Goal: Use online tool/utility: Use online tool/utility

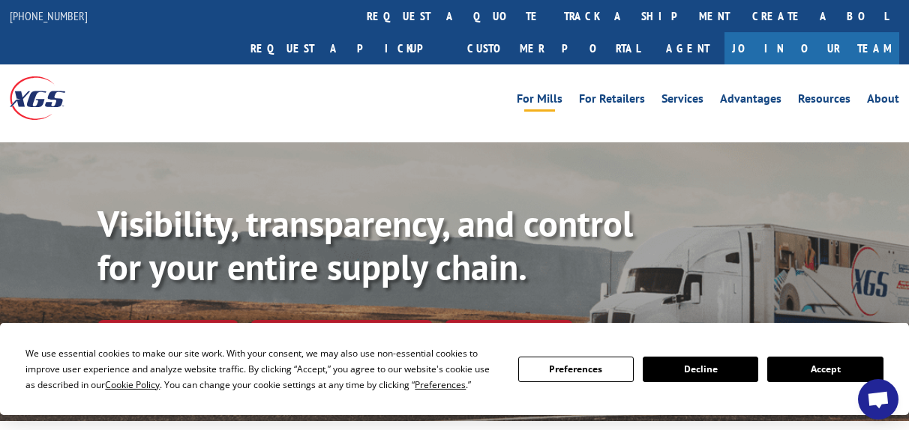
click at [541, 93] on link "For Mills" at bounding box center [540, 101] width 46 height 16
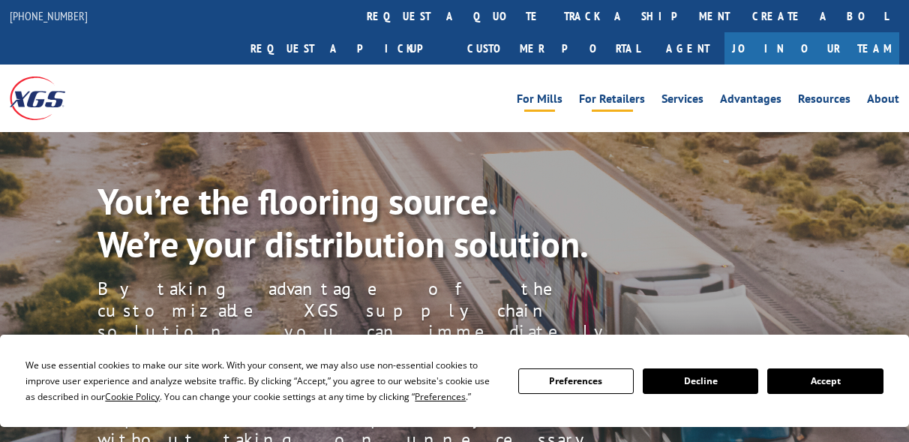
click at [629, 93] on link "For Retailers" at bounding box center [612, 101] width 66 height 16
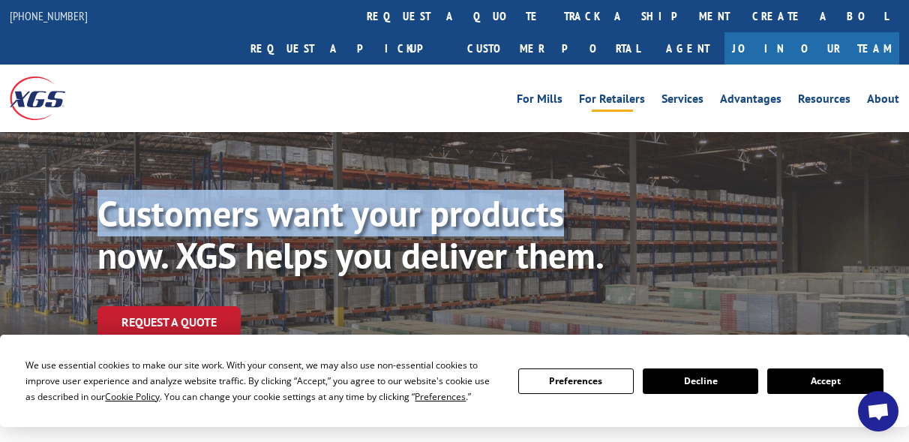
drag, startPoint x: 908, startPoint y: 95, endPoint x: 921, endPoint y: 173, distance: 79.0
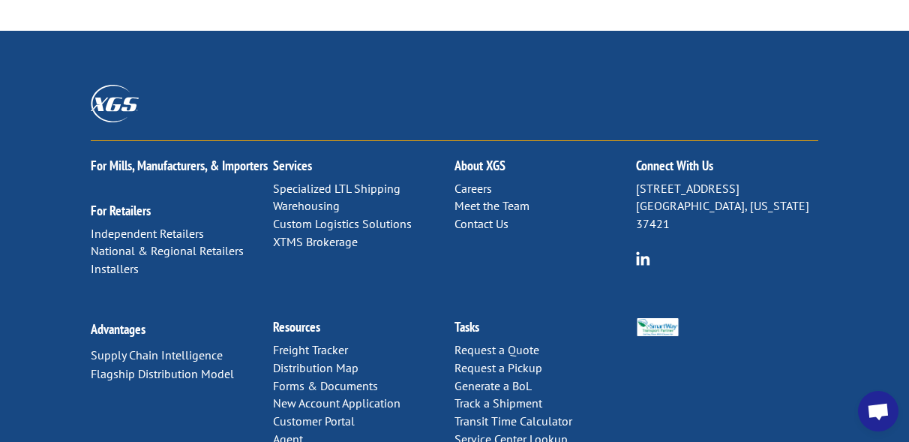
scroll to position [958, 0]
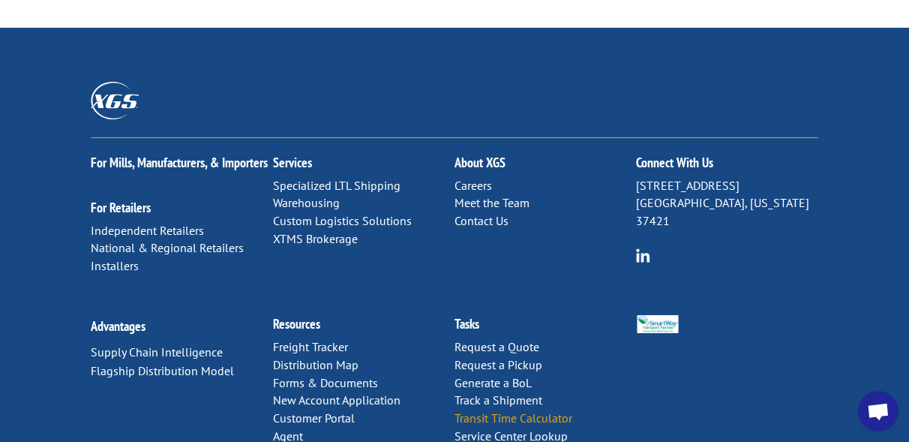
click at [538, 410] on link "Transit Time Calculator" at bounding box center [513, 417] width 118 height 15
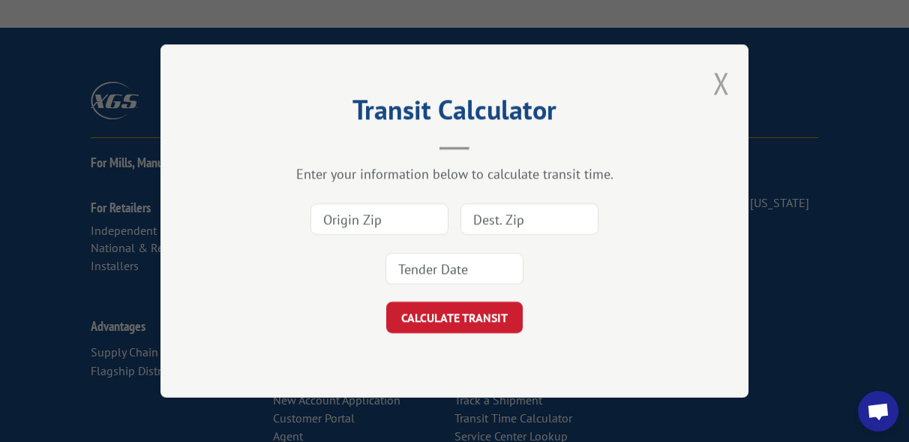
click at [714, 91] on button "Close modal" at bounding box center [721, 83] width 16 height 40
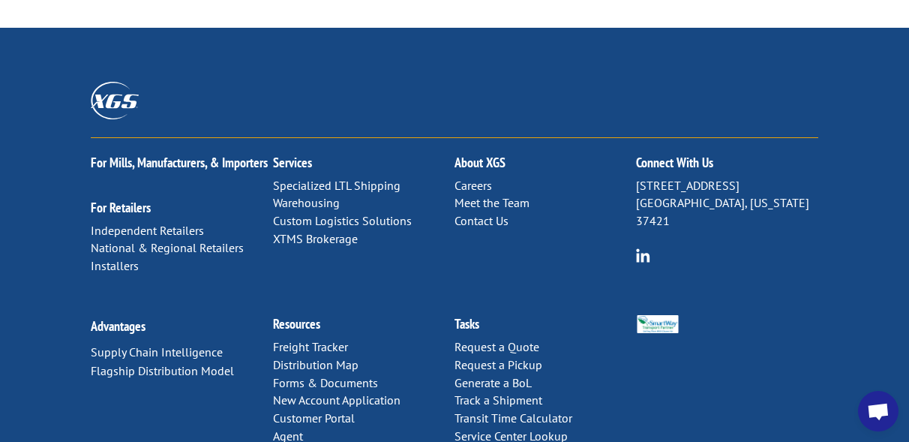
click at [50, 399] on div "For Mills, Manufacturers, & Importers For Retailers Independent Retailers Natio…" at bounding box center [454, 261] width 909 height 466
